Goal: Task Accomplishment & Management: Use online tool/utility

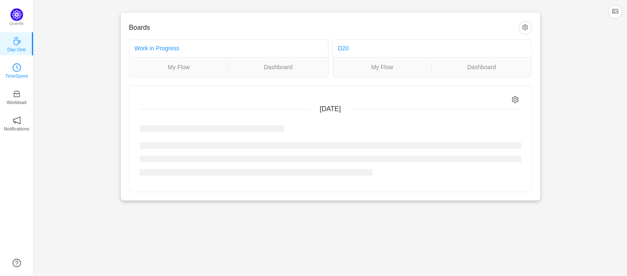
click at [18, 72] on p "TimeSpent" at bounding box center [16, 76] width 23 height 8
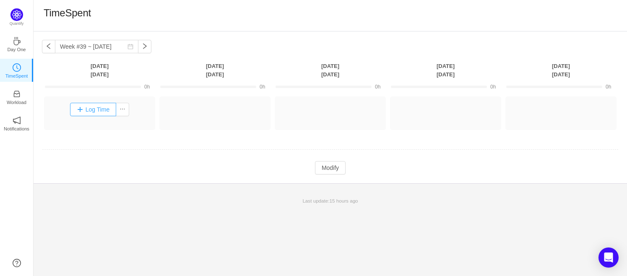
click at [92, 109] on button "Log Time" at bounding box center [93, 109] width 47 height 13
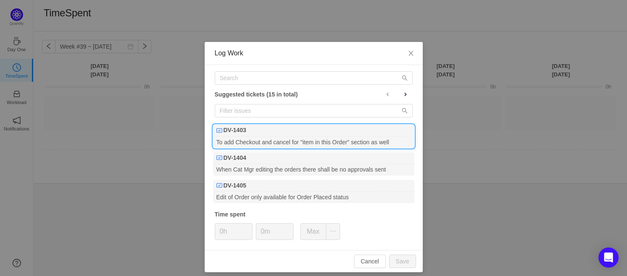
click at [241, 129] on b "DV-1403" at bounding box center [235, 130] width 23 height 9
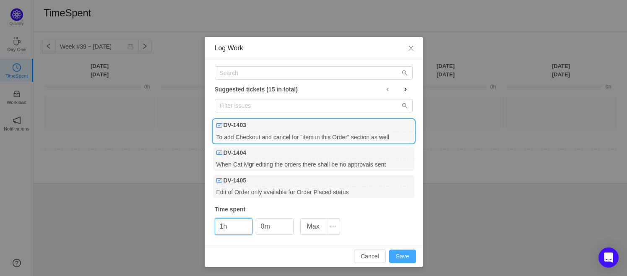
click at [402, 253] on button "Save" at bounding box center [402, 256] width 27 height 13
type input "0h"
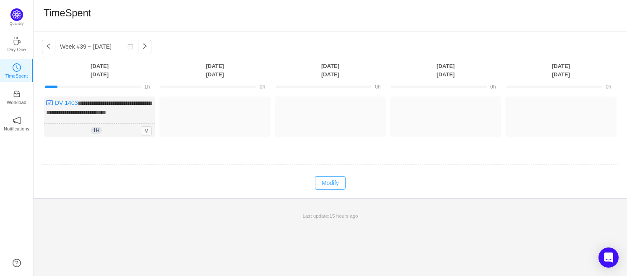
click at [329, 180] on button "Modify" at bounding box center [330, 182] width 31 height 13
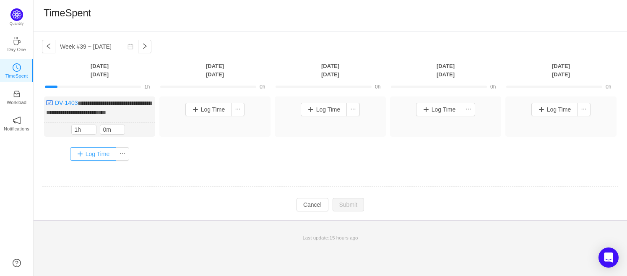
click at [89, 154] on button "Log Time" at bounding box center [93, 153] width 47 height 13
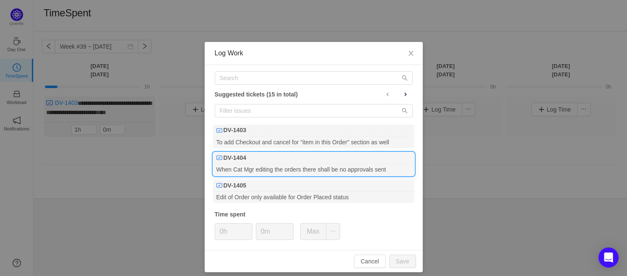
click at [238, 164] on div "When Cat Mgr editing the orders there shall be no approvals sent" at bounding box center [313, 169] width 201 height 11
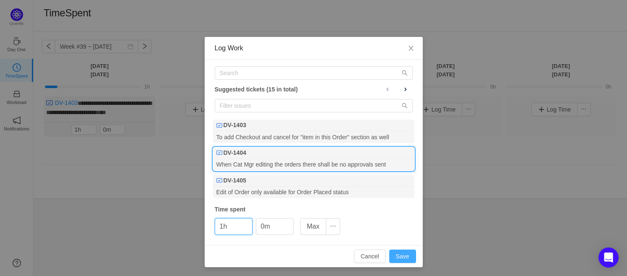
click at [396, 253] on button "Save" at bounding box center [402, 256] width 27 height 13
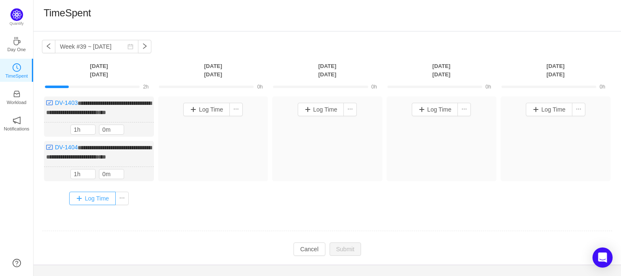
click at [89, 194] on button "Log Time" at bounding box center [92, 198] width 47 height 13
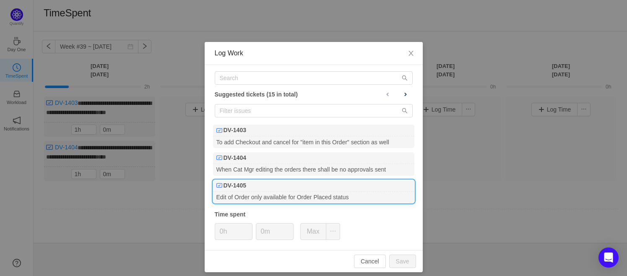
click at [253, 187] on div "DV-1405" at bounding box center [313, 186] width 201 height 12
click at [405, 261] on button "Save" at bounding box center [402, 261] width 27 height 13
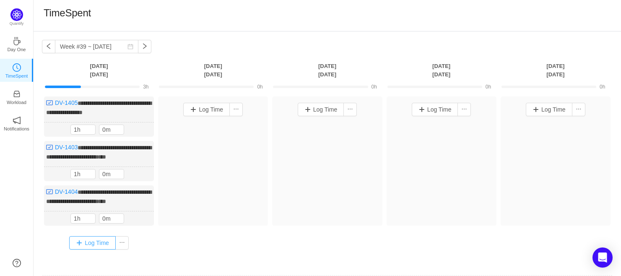
click at [90, 240] on button "Log Time" at bounding box center [92, 242] width 47 height 13
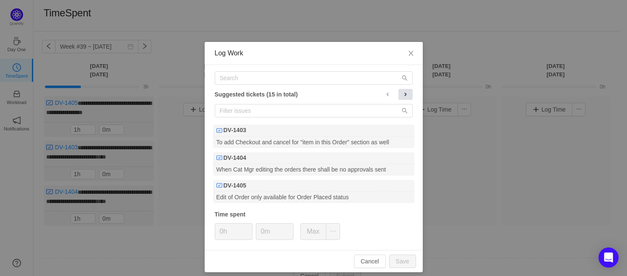
click at [402, 95] on span at bounding box center [405, 94] width 7 height 7
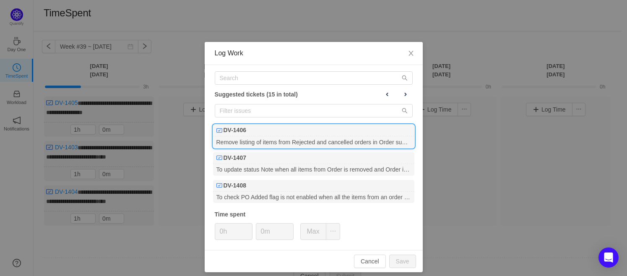
click at [254, 137] on div "Remove listing of items from Rejected and cancelled orders in Order summary" at bounding box center [313, 141] width 201 height 11
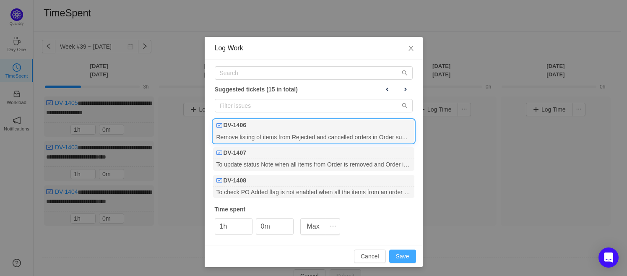
click at [402, 255] on button "Save" at bounding box center [402, 256] width 27 height 13
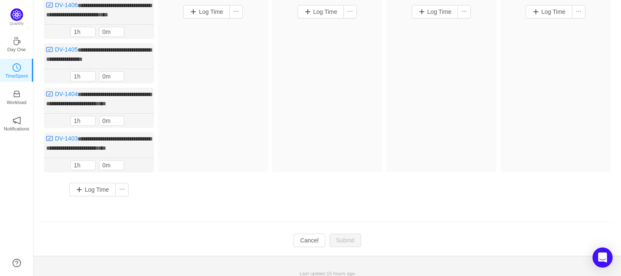
scroll to position [100, 0]
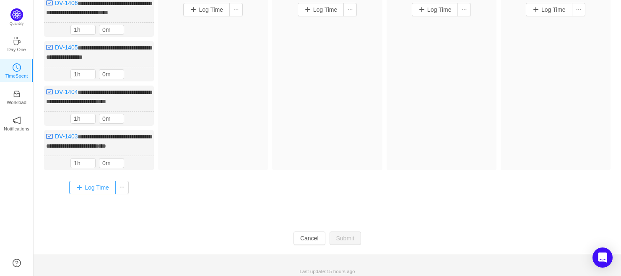
click at [92, 181] on button "Log Time" at bounding box center [92, 187] width 47 height 13
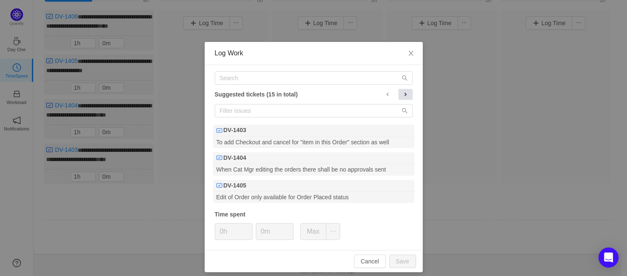
click at [402, 94] on span at bounding box center [405, 94] width 7 height 7
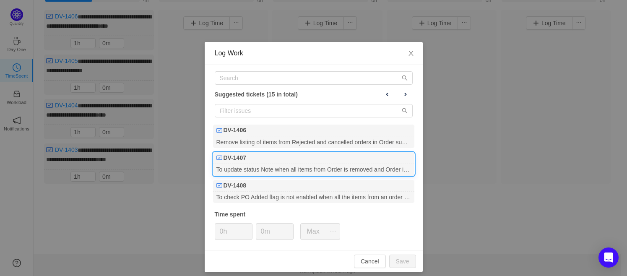
click at [245, 158] on div "DV-1407" at bounding box center [313, 158] width 201 height 12
click at [405, 256] on button "Save" at bounding box center [402, 261] width 27 height 13
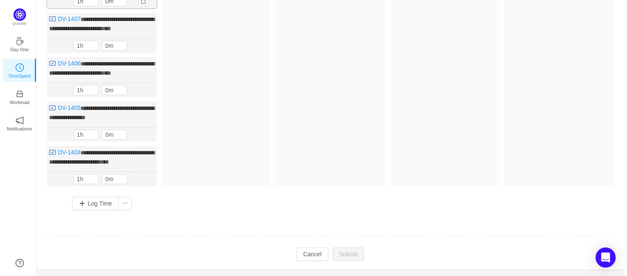
scroll to position [143, 0]
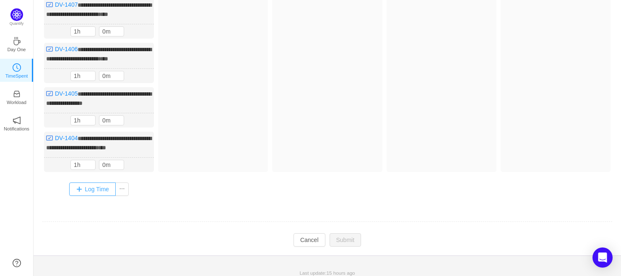
click at [88, 190] on button "Log Time" at bounding box center [92, 188] width 47 height 13
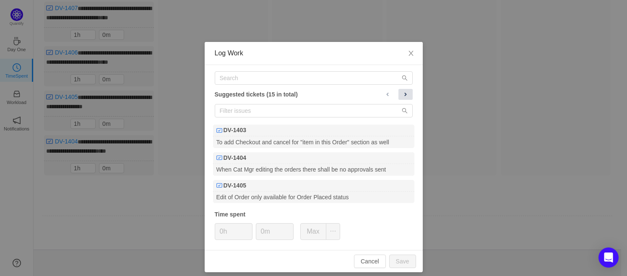
click at [402, 92] on span at bounding box center [405, 94] width 7 height 7
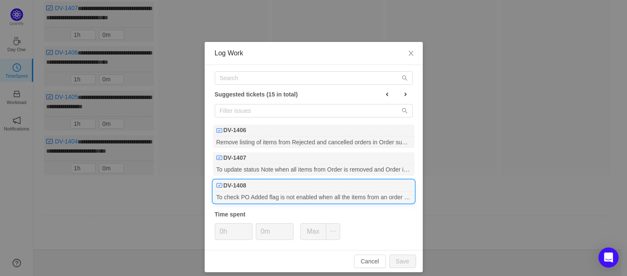
click at [268, 187] on div "DV-1408" at bounding box center [313, 186] width 201 height 12
click at [404, 263] on button "Save" at bounding box center [402, 261] width 27 height 13
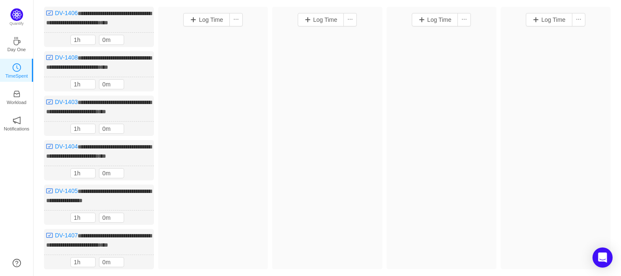
scroll to position [196, 0]
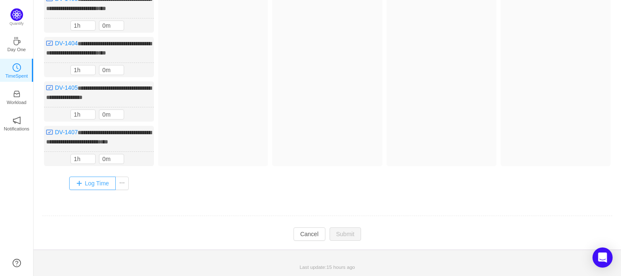
click at [83, 183] on button "Log Time" at bounding box center [92, 183] width 47 height 13
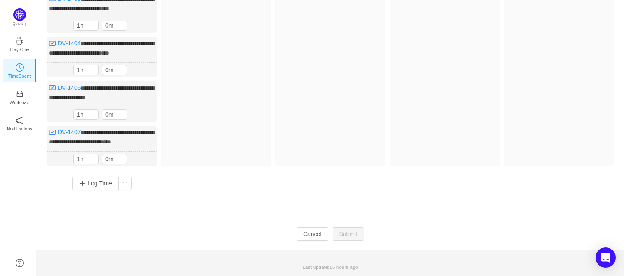
scroll to position [191, 0]
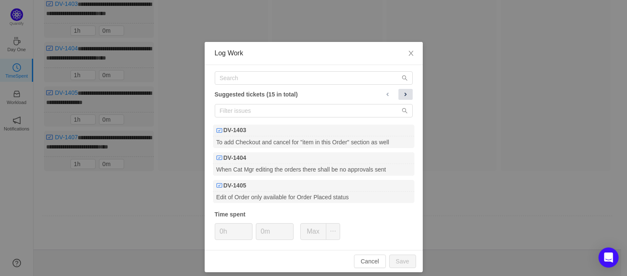
click at [403, 92] on span at bounding box center [405, 94] width 7 height 7
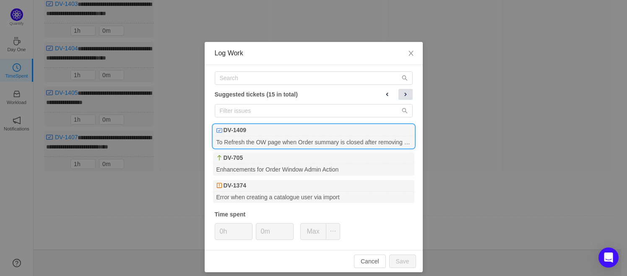
scroll to position [5, 0]
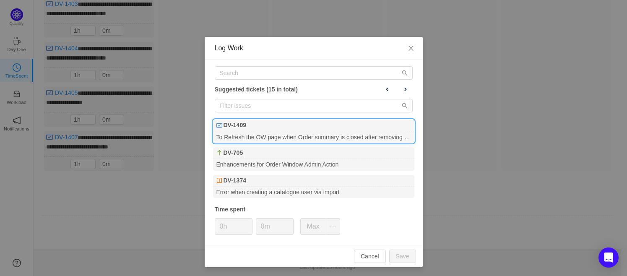
click at [273, 130] on div "DV-1409" at bounding box center [313, 126] width 201 height 12
click at [402, 257] on button "Save" at bounding box center [402, 256] width 27 height 13
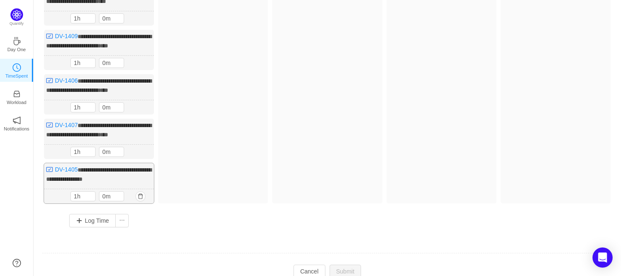
scroll to position [0, 0]
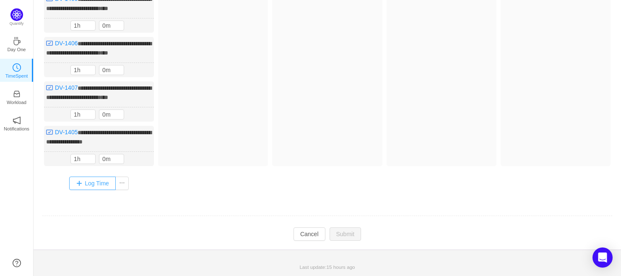
click at [88, 186] on button "Log Time" at bounding box center [92, 183] width 47 height 13
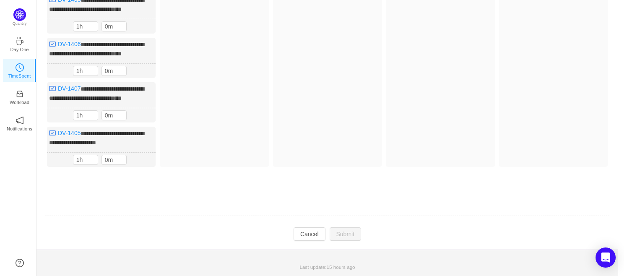
scroll to position [247, 0]
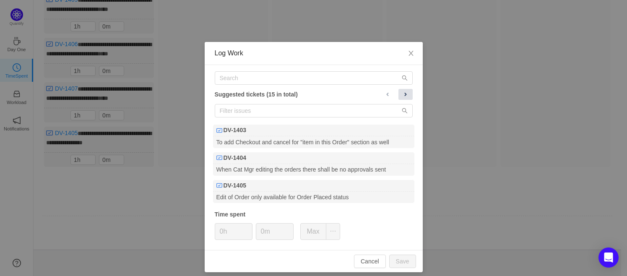
click at [404, 94] on span at bounding box center [405, 94] width 7 height 7
click at [404, 96] on span at bounding box center [405, 94] width 7 height 7
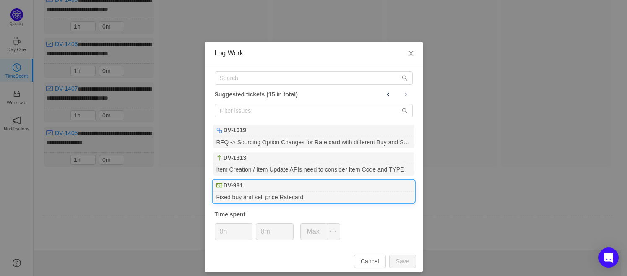
click at [312, 184] on div "DV-981" at bounding box center [313, 186] width 201 height 12
click at [396, 257] on button "Save" at bounding box center [402, 261] width 27 height 13
type input "0h"
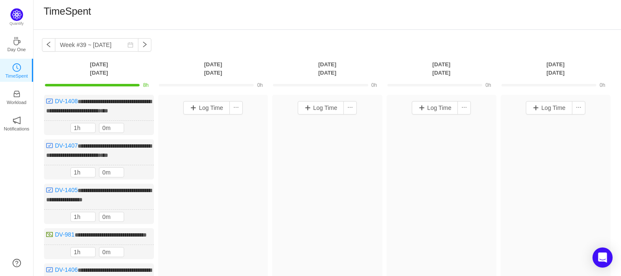
scroll to position [0, 0]
